Goal: Find specific page/section: Find specific page/section

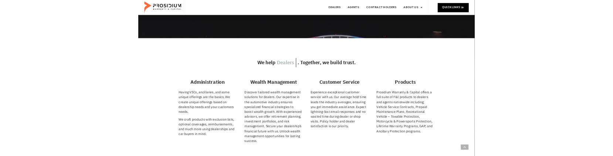
scroll to position [185, 0]
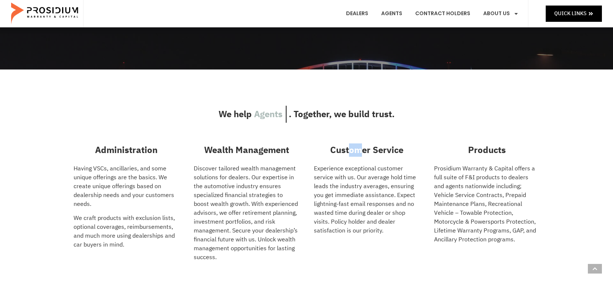
drag, startPoint x: 348, startPoint y: 149, endPoint x: 359, endPoint y: 151, distance: 11.2
click at [359, 151] on h3 "Customer Service" at bounding box center [366, 150] width 105 height 13
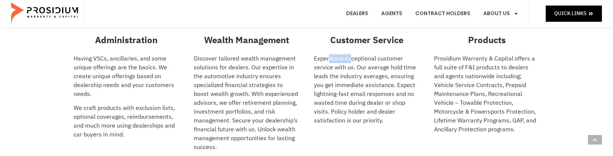
drag, startPoint x: 329, startPoint y: 59, endPoint x: 351, endPoint y: 59, distance: 22.2
click at [351, 59] on p "Experience exceptional customer service with us. Our average hold time leads th…" at bounding box center [366, 89] width 105 height 71
click at [347, 60] on p "Experience exceptional customer service with us. Our average hold time leads th…" at bounding box center [366, 89] width 105 height 71
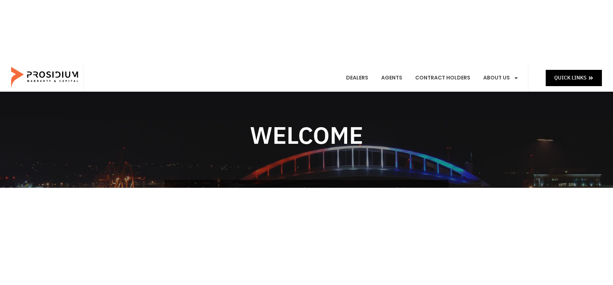
scroll to position [0, 0]
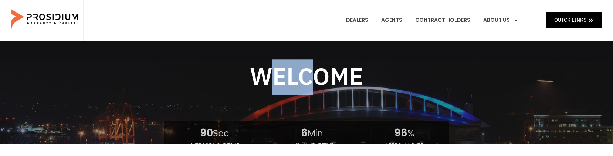
drag, startPoint x: 275, startPoint y: 79, endPoint x: 306, endPoint y: 80, distance: 31.1
click at [306, 80] on h2 "Welcome" at bounding box center [306, 78] width 285 height 36
click at [299, 81] on h2 "Welcome" at bounding box center [306, 78] width 285 height 36
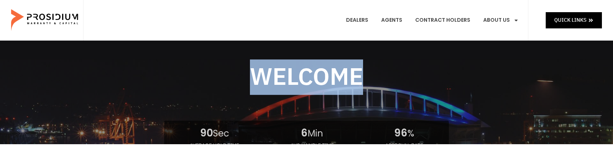
click at [299, 81] on h2 "Welcome" at bounding box center [306, 78] width 285 height 36
click at [300, 80] on h2 "Welcome" at bounding box center [306, 78] width 285 height 36
drag, startPoint x: 252, startPoint y: 79, endPoint x: 357, endPoint y: 82, distance: 105.5
click at [357, 82] on h2 "Welcome" at bounding box center [306, 78] width 285 height 36
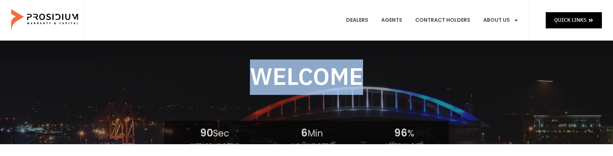
copy h2 "Welcome"
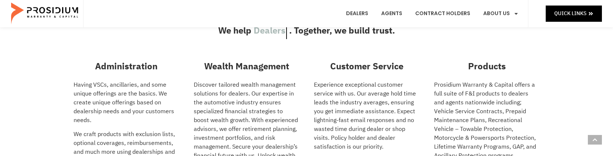
scroll to position [185, 0]
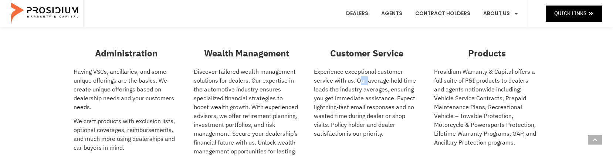
drag, startPoint x: 360, startPoint y: 80, endPoint x: 369, endPoint y: 82, distance: 9.2
click at [369, 82] on p "Experience exceptional customer service with us. Our average hold time leads th…" at bounding box center [366, 103] width 105 height 71
